Goal: Task Accomplishment & Management: Manage account settings

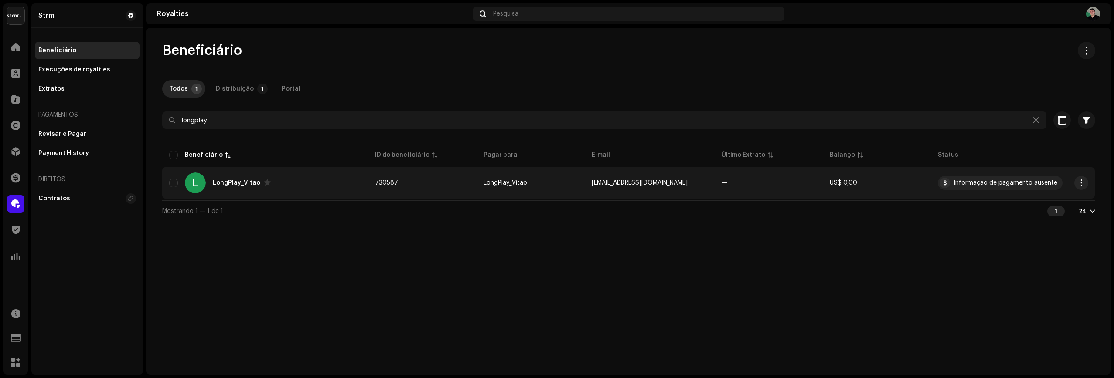
click at [236, 185] on div "LongPlay_Vitao" at bounding box center [237, 183] width 48 height 6
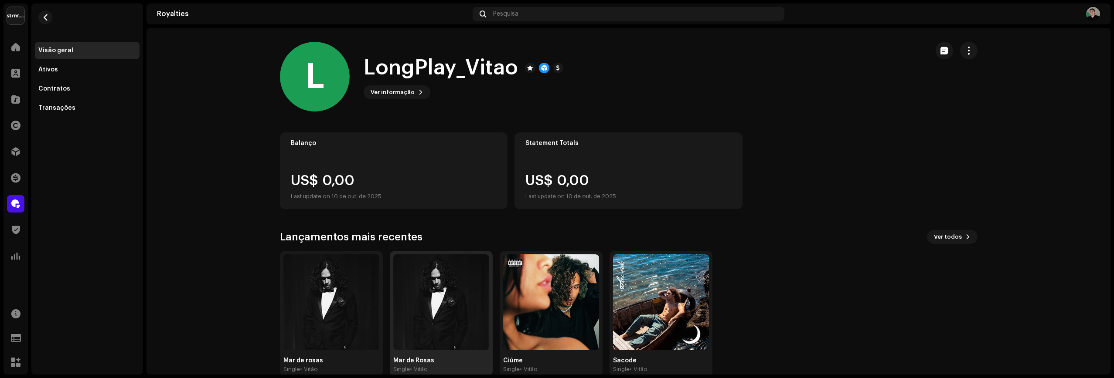
scroll to position [16, 0]
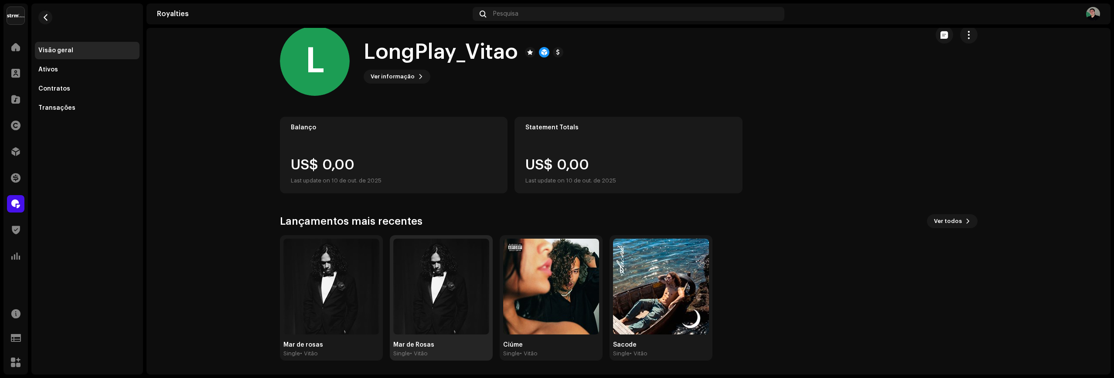
click at [418, 280] on img at bounding box center [441, 287] width 96 height 96
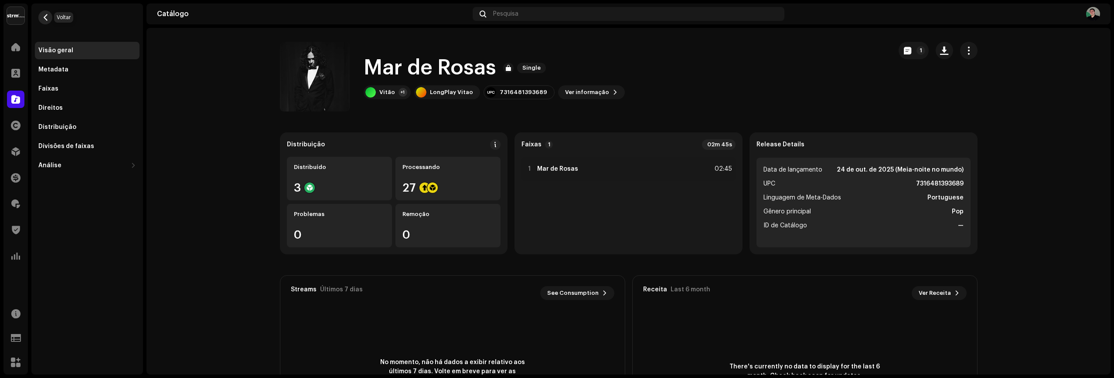
click at [44, 17] on span "button" at bounding box center [45, 17] width 7 height 7
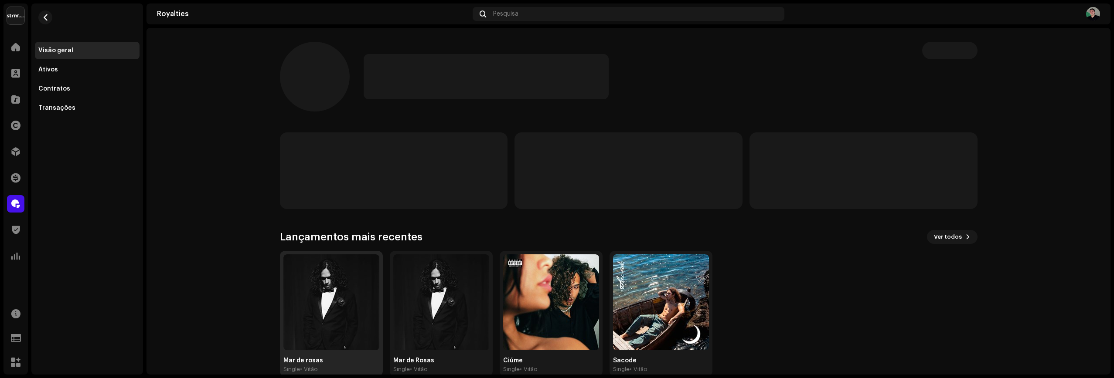
click at [330, 317] on img at bounding box center [331, 303] width 96 height 96
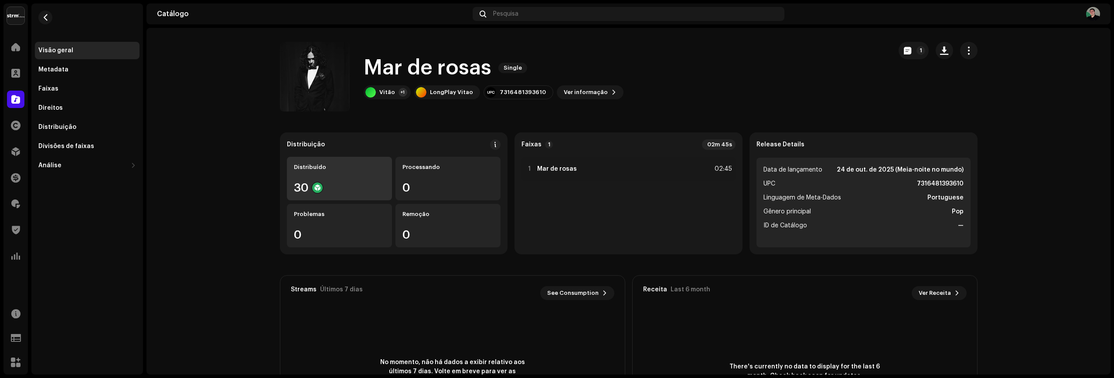
click at [337, 178] on div "Distribuído 30" at bounding box center [339, 179] width 105 height 44
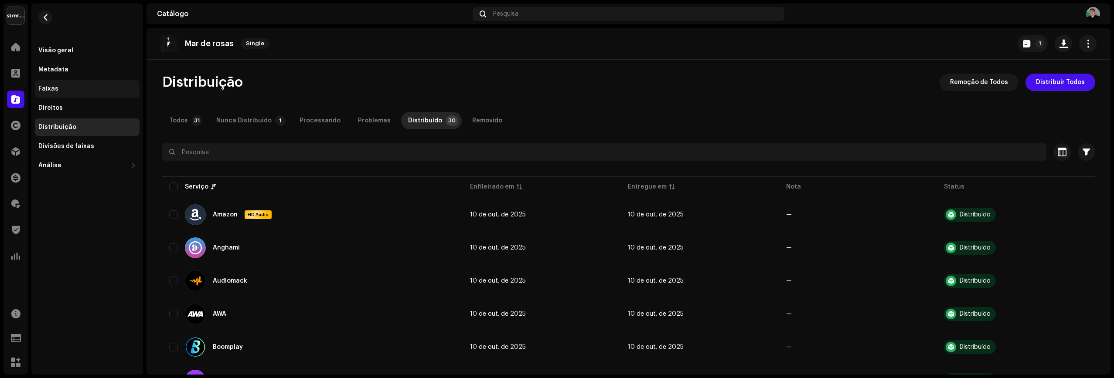
click at [60, 87] on div "Faixas" at bounding box center [87, 88] width 98 height 7
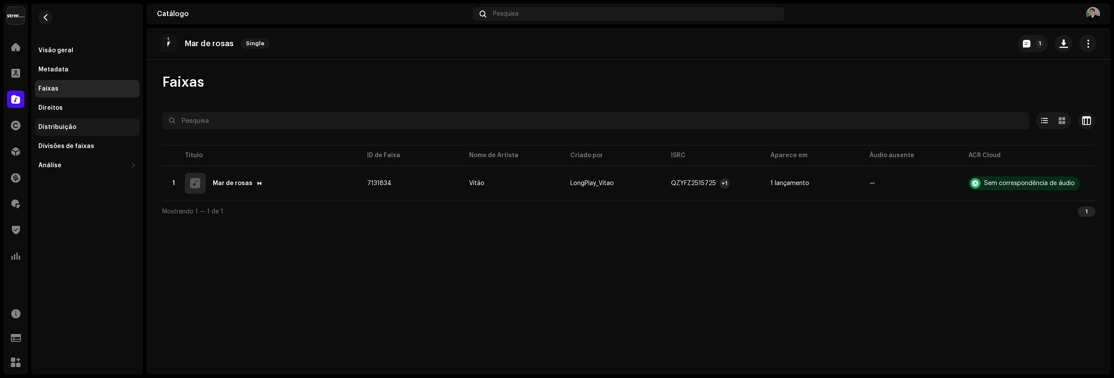
click at [78, 127] on div "Distribuição" at bounding box center [87, 127] width 98 height 7
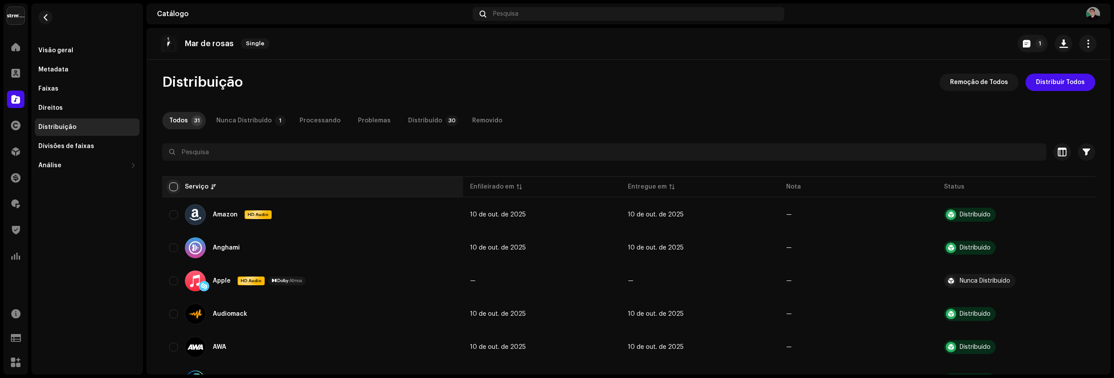
click at [169, 189] on input "checkbox" at bounding box center [173, 187] width 9 height 9
checkbox input "true"
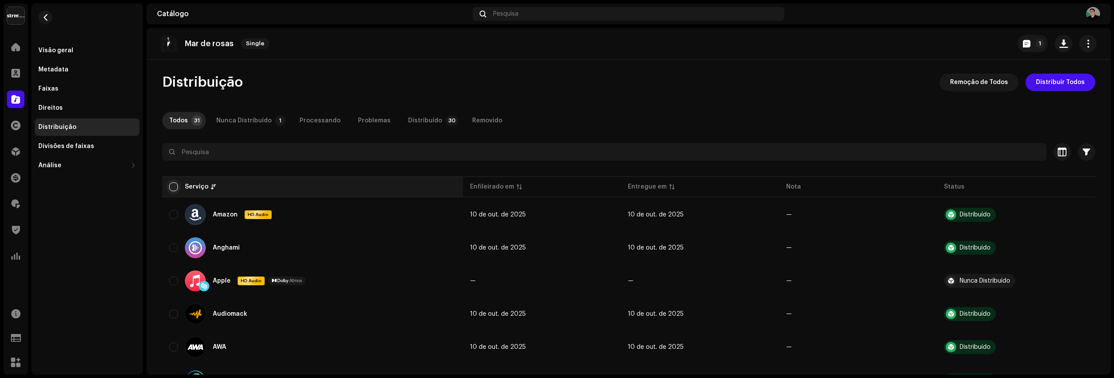
checkbox input "true"
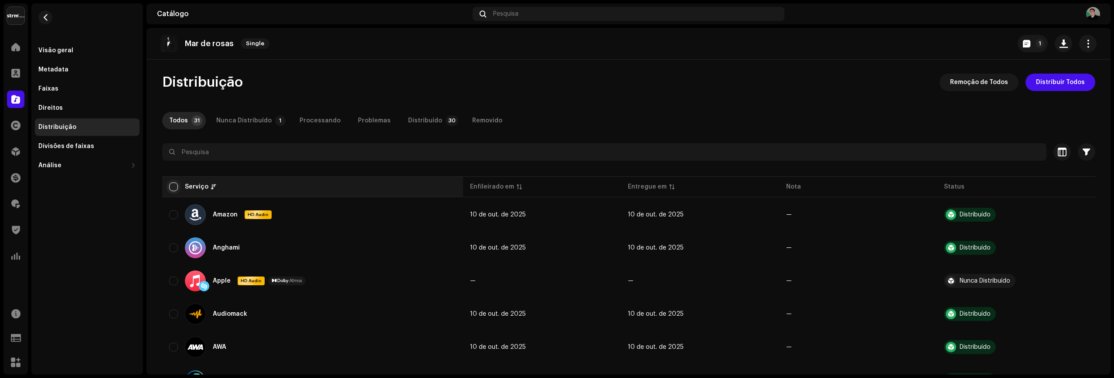
checkbox input "true"
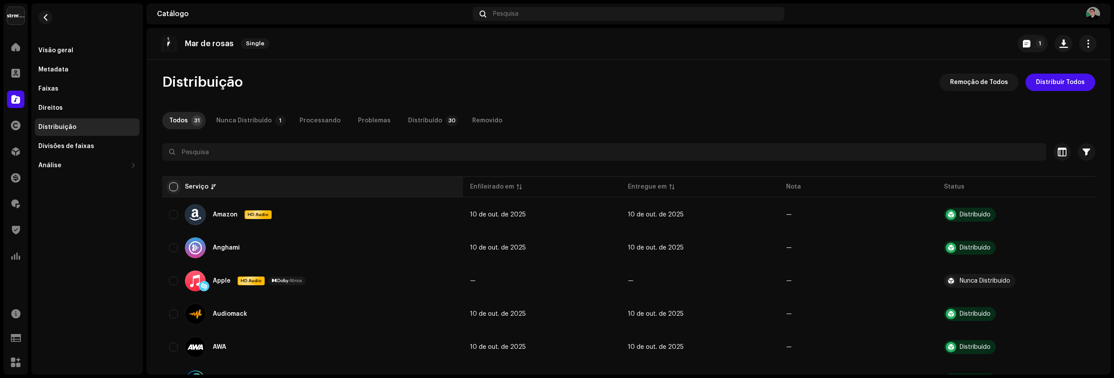
checkbox input "true"
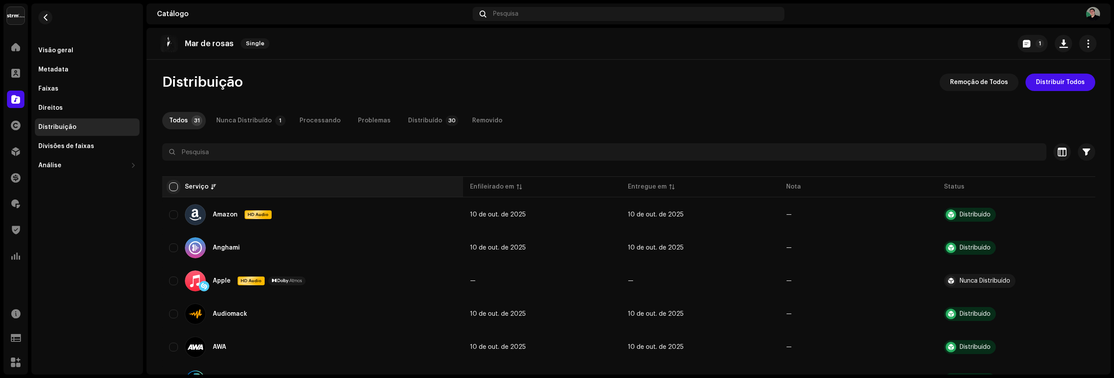
checkbox input "true"
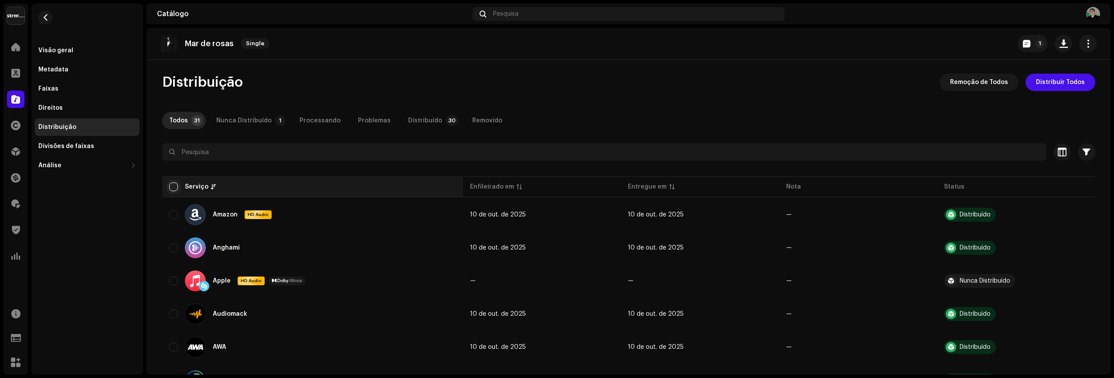
checkbox input "true"
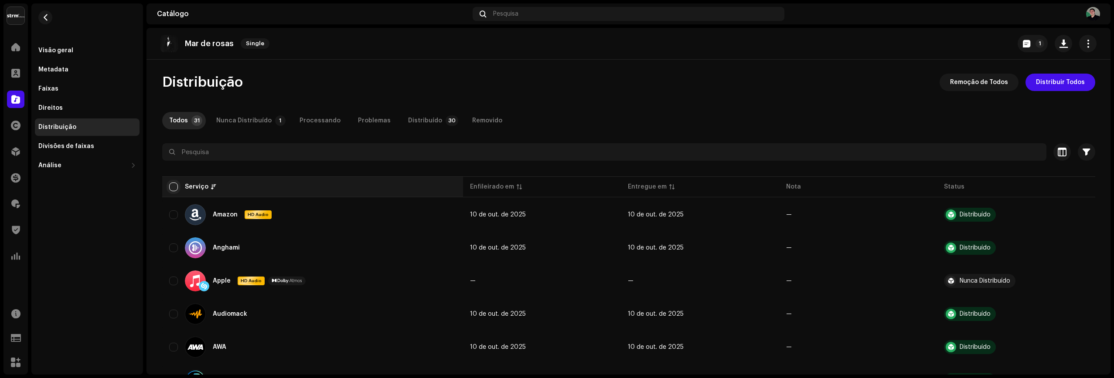
checkbox input "true"
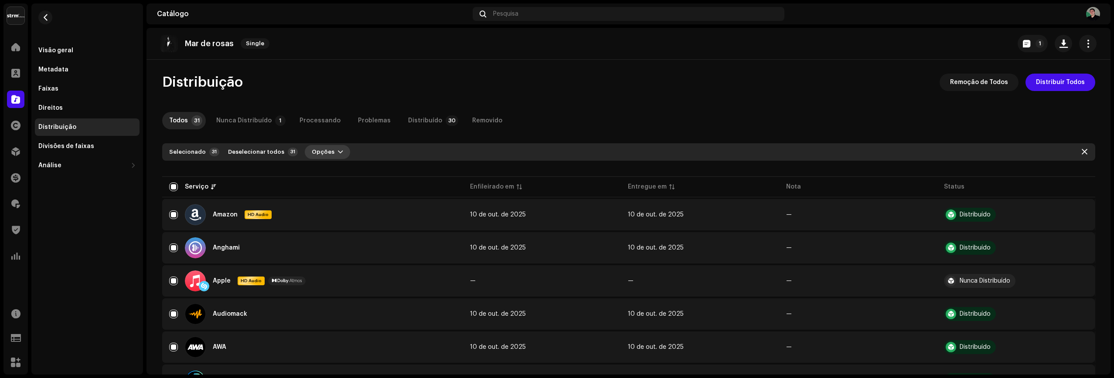
click at [312, 154] on span "Opções" at bounding box center [323, 151] width 23 height 17
click at [325, 187] on span "Remoção" at bounding box center [317, 189] width 29 height 7
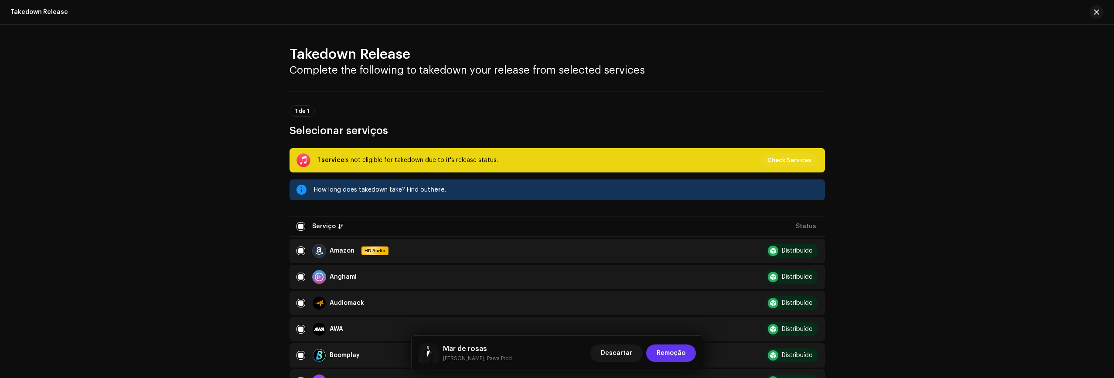
click at [677, 355] on span "Remoção" at bounding box center [670, 353] width 29 height 17
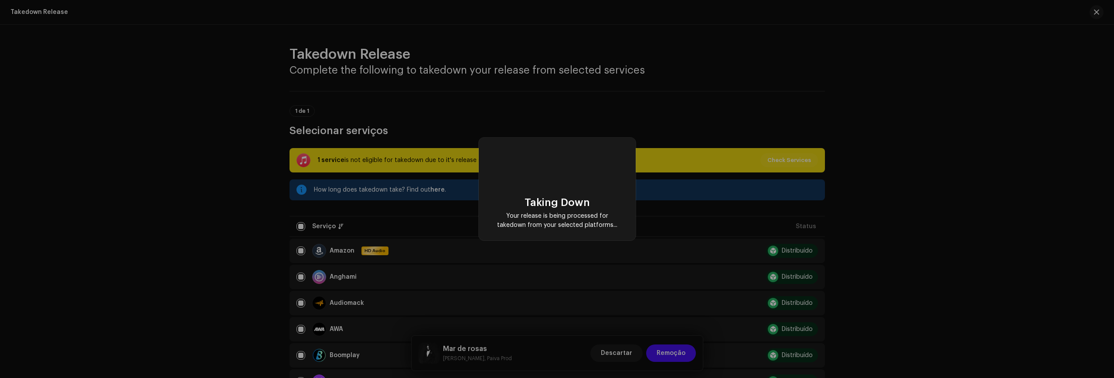
checkbox input "false"
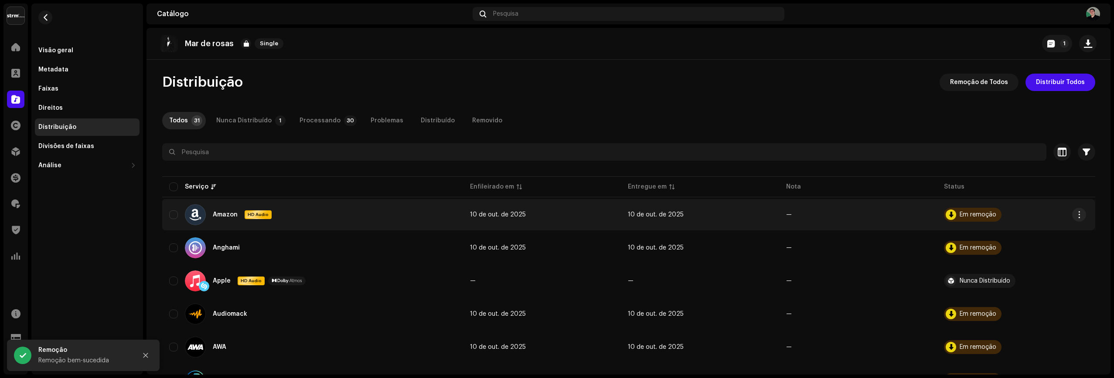
scroll to position [3, 0]
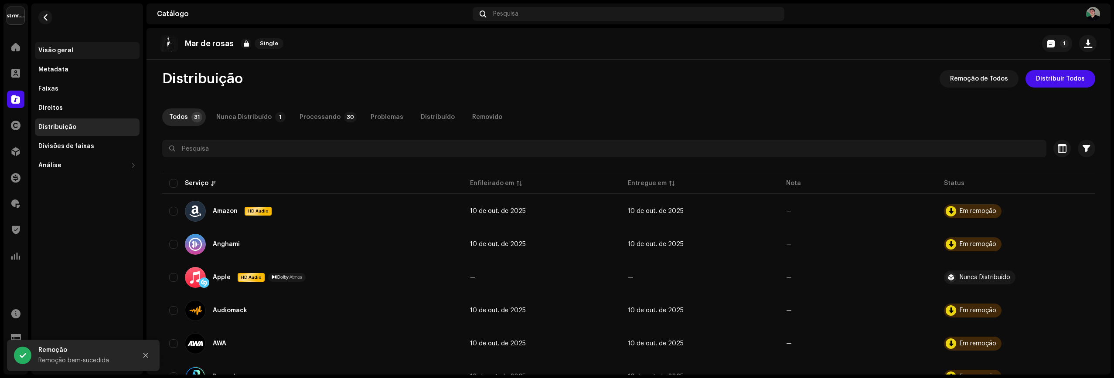
click at [63, 50] on div "Visão geral" at bounding box center [55, 50] width 35 height 7
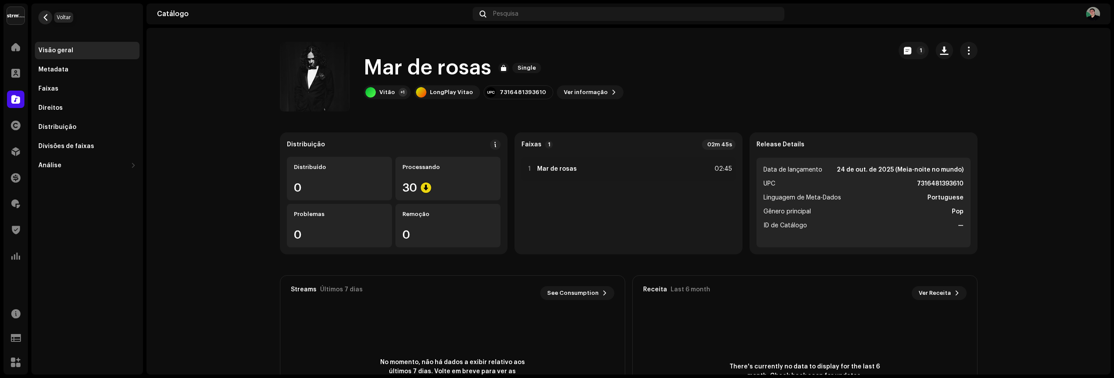
click at [45, 18] on span "button" at bounding box center [45, 17] width 7 height 7
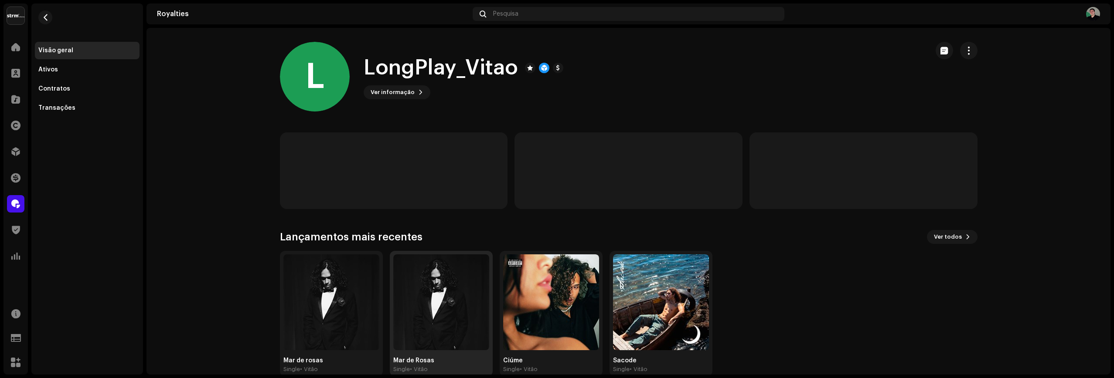
click at [430, 278] on img at bounding box center [441, 303] width 96 height 96
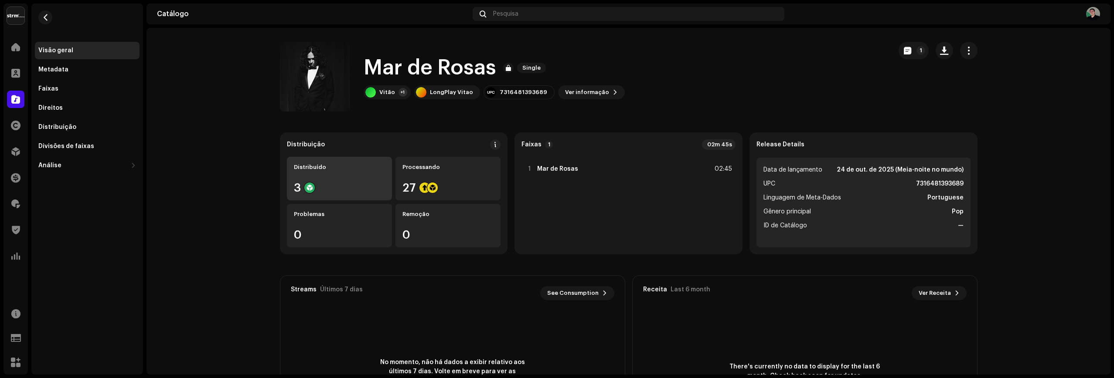
scroll to position [3, 0]
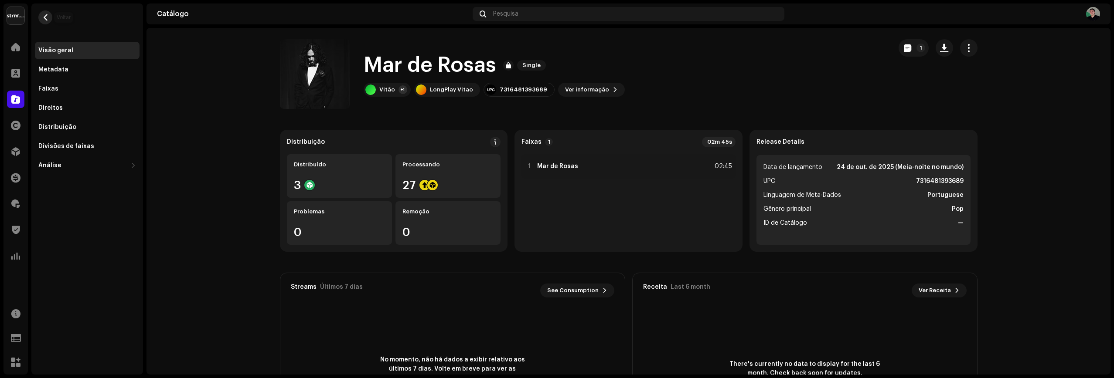
click at [48, 17] on span "button" at bounding box center [45, 17] width 7 height 7
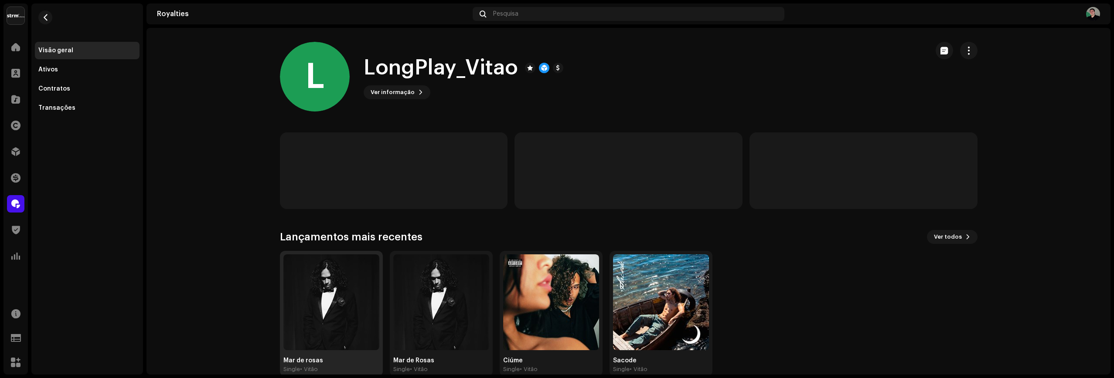
click at [343, 293] on img at bounding box center [331, 303] width 96 height 96
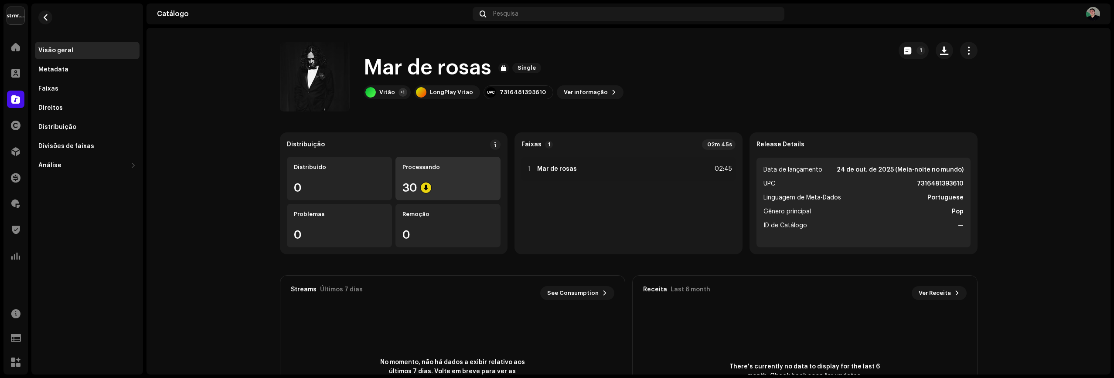
click at [441, 178] on div "Processando 30" at bounding box center [447, 179] width 105 height 44
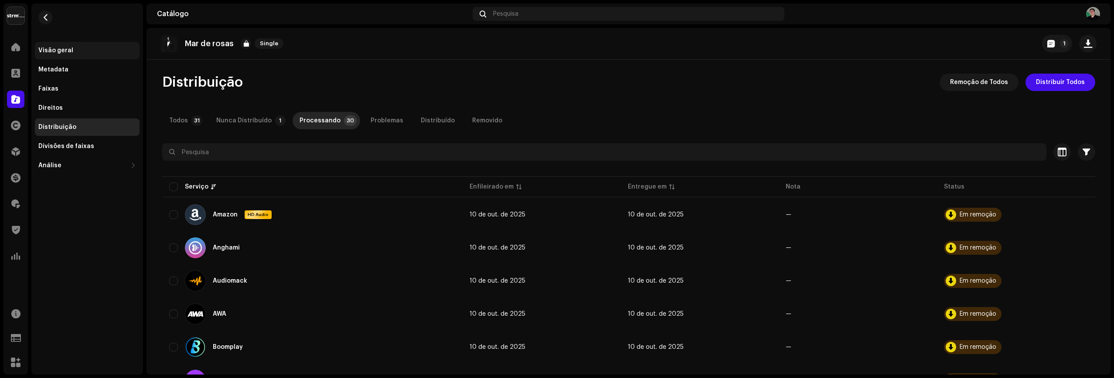
click at [67, 47] on div "Visão geral" at bounding box center [55, 50] width 35 height 7
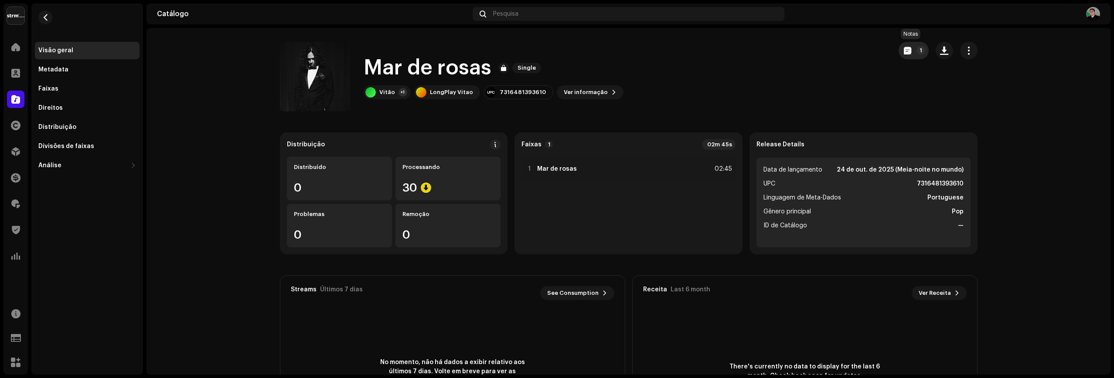
click at [908, 51] on button "1" at bounding box center [913, 50] width 30 height 17
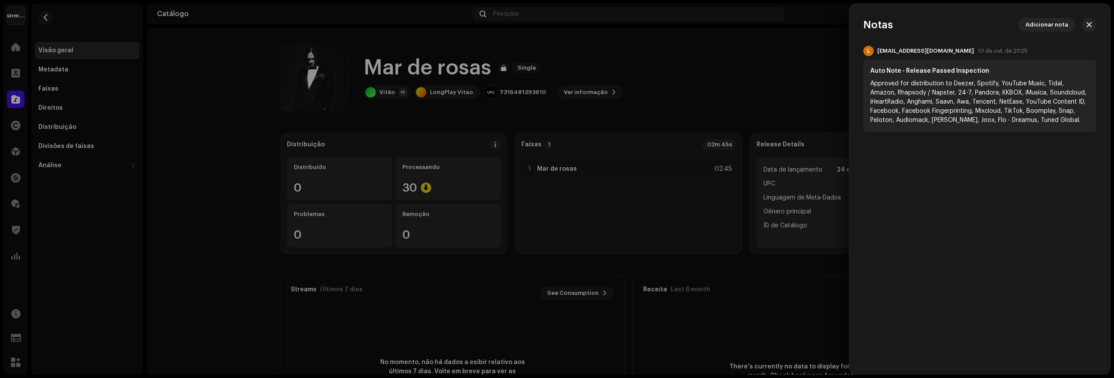
click at [807, 62] on div at bounding box center [557, 189] width 1114 height 378
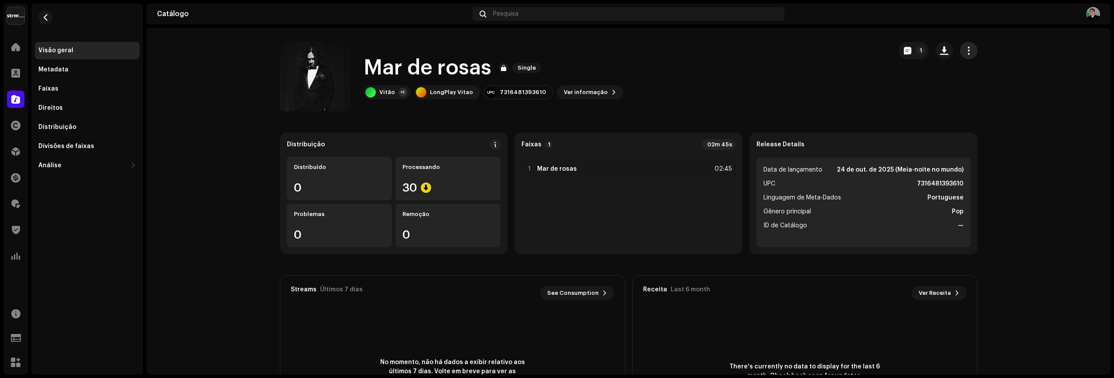
click at [969, 50] on span "button" at bounding box center [968, 50] width 8 height 7
click at [854, 107] on div "Mar de rosas Single Vitão +1 LongPlay Vitao 7316481393610 Ver informação 1" at bounding box center [582, 77] width 605 height 70
click at [44, 24] on button "button" at bounding box center [45, 17] width 14 height 14
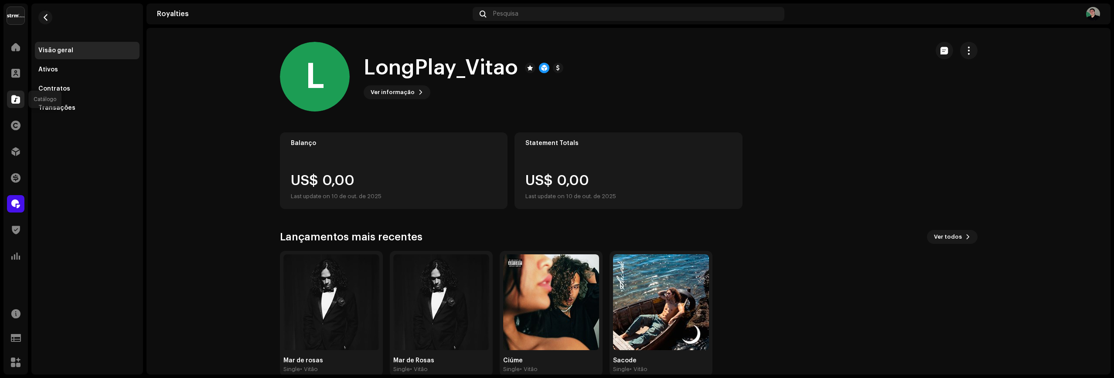
click at [11, 98] on span at bounding box center [15, 99] width 9 height 7
